Goal: Find specific page/section: Find specific page/section

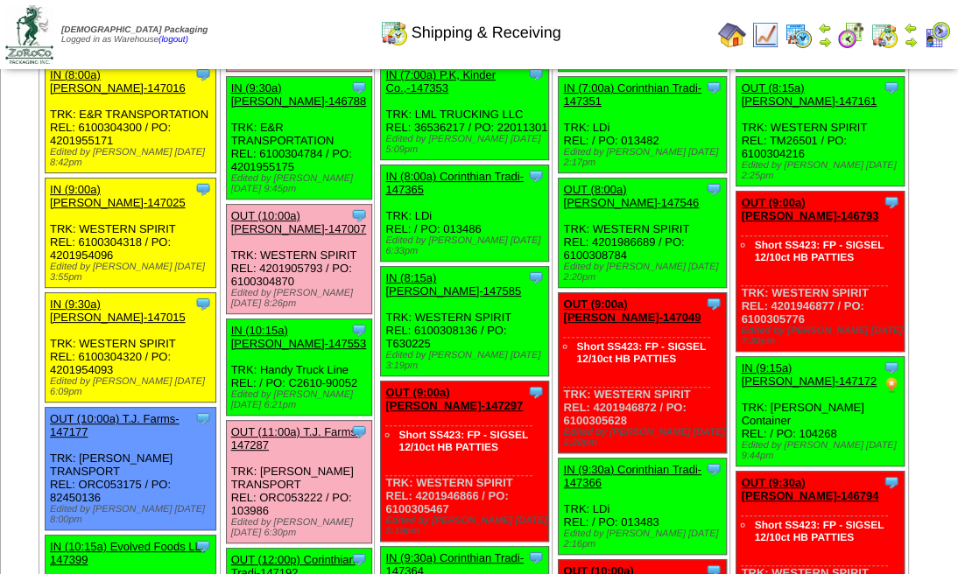
scroll to position [291, 0]
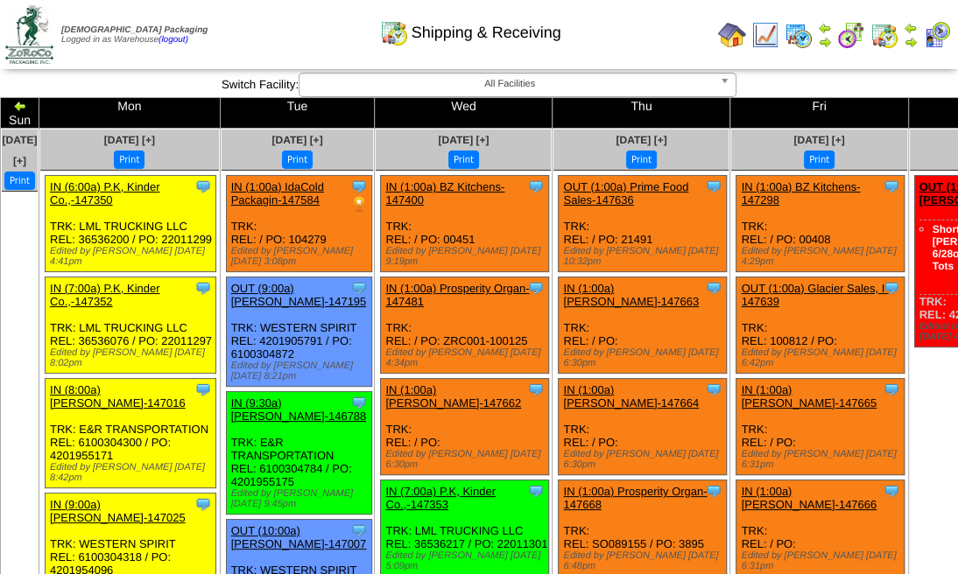
click at [917, 28] on td at bounding box center [911, 35] width 18 height 32
click at [914, 32] on img at bounding box center [910, 28] width 14 height 14
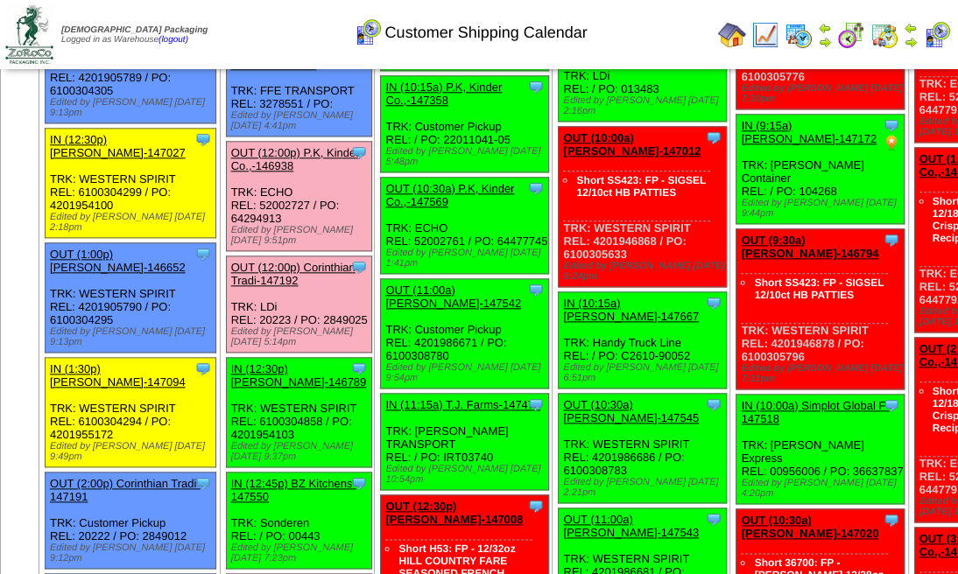
scroll to position [1225, 0]
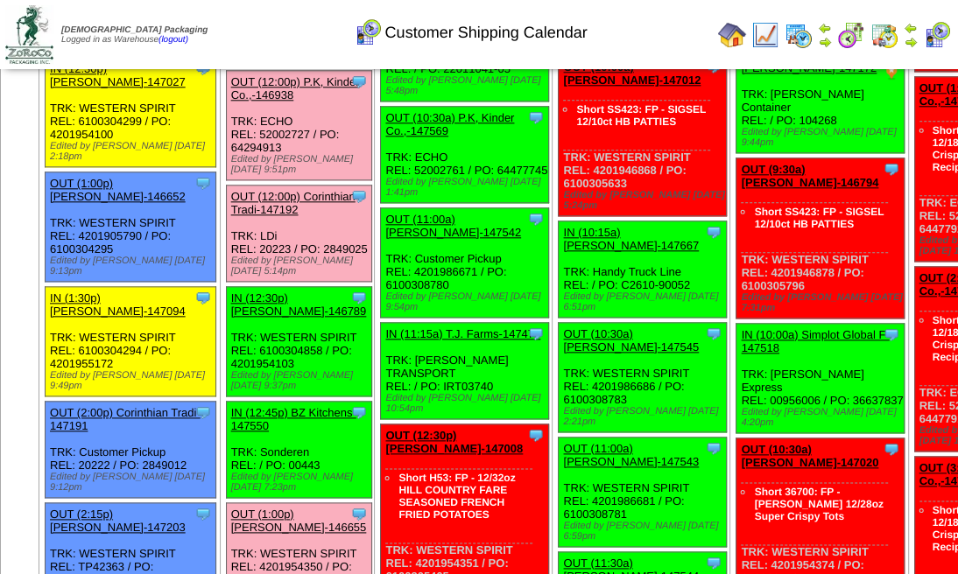
click at [892, 35] on img at bounding box center [884, 35] width 28 height 28
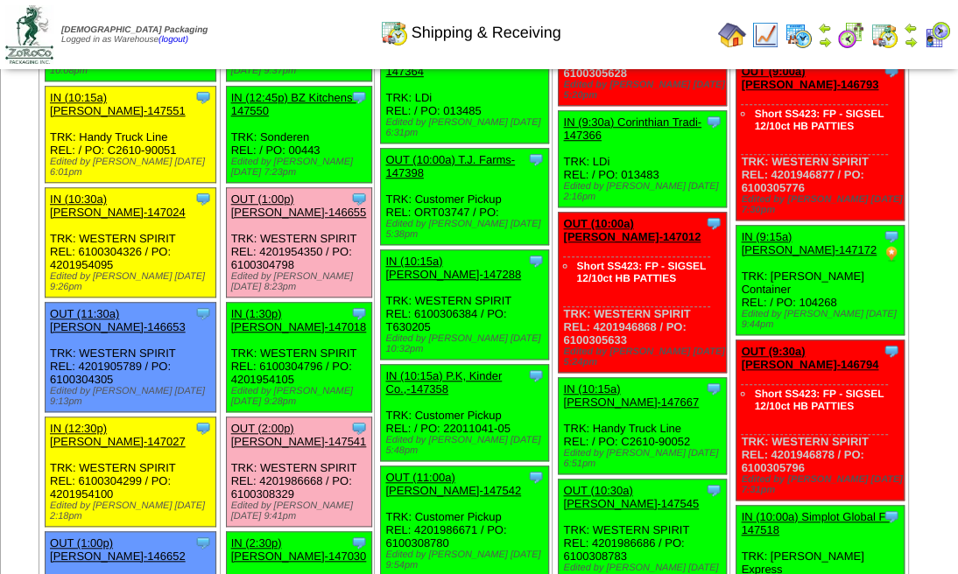
scroll to position [875, 0]
